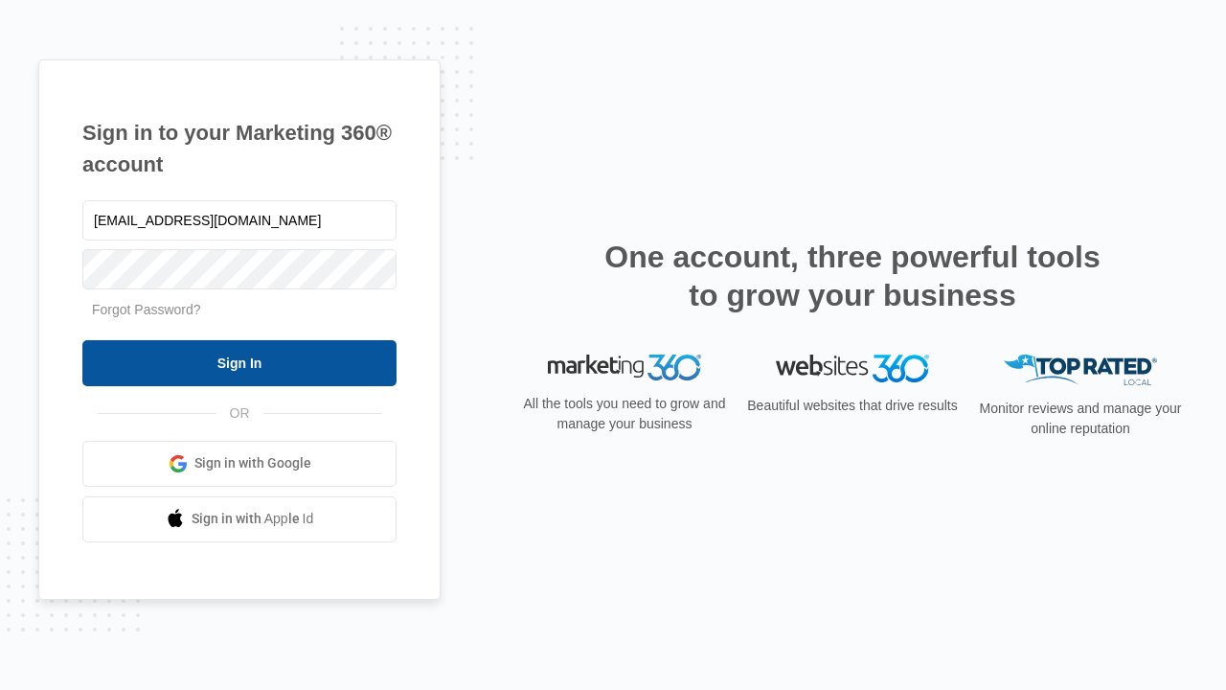
click at [239, 362] on input "Sign In" at bounding box center [239, 363] width 314 height 46
